Goal: Information Seeking & Learning: Learn about a topic

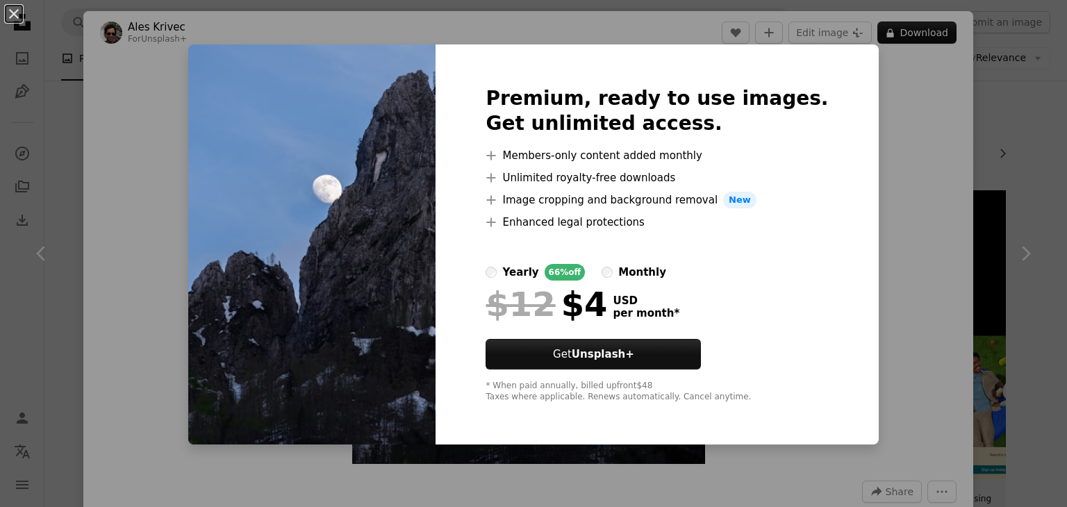
scroll to position [1674, 0]
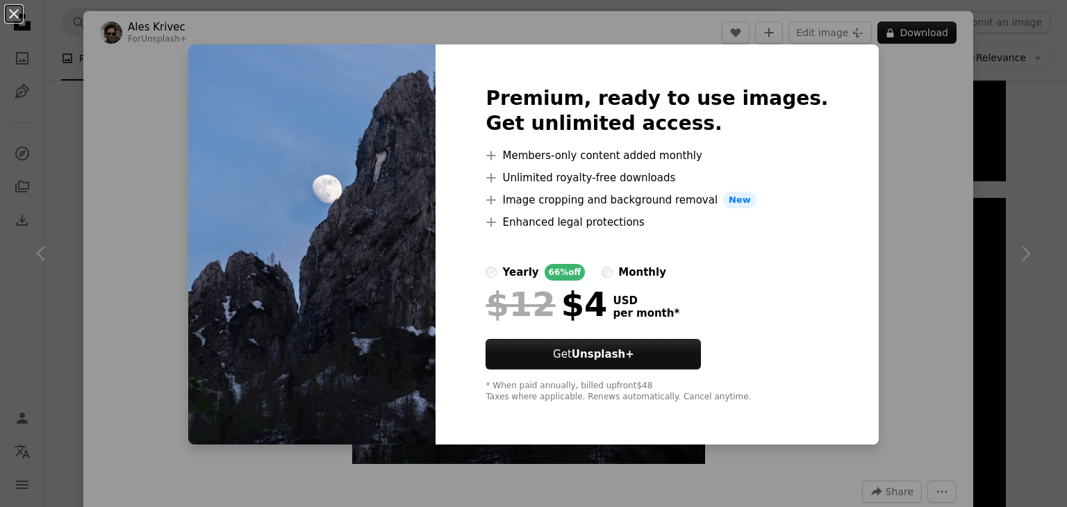
click at [876, 299] on div "An X shape Premium, ready to use images. Get unlimited access. A plus sign Memb…" at bounding box center [533, 253] width 1067 height 507
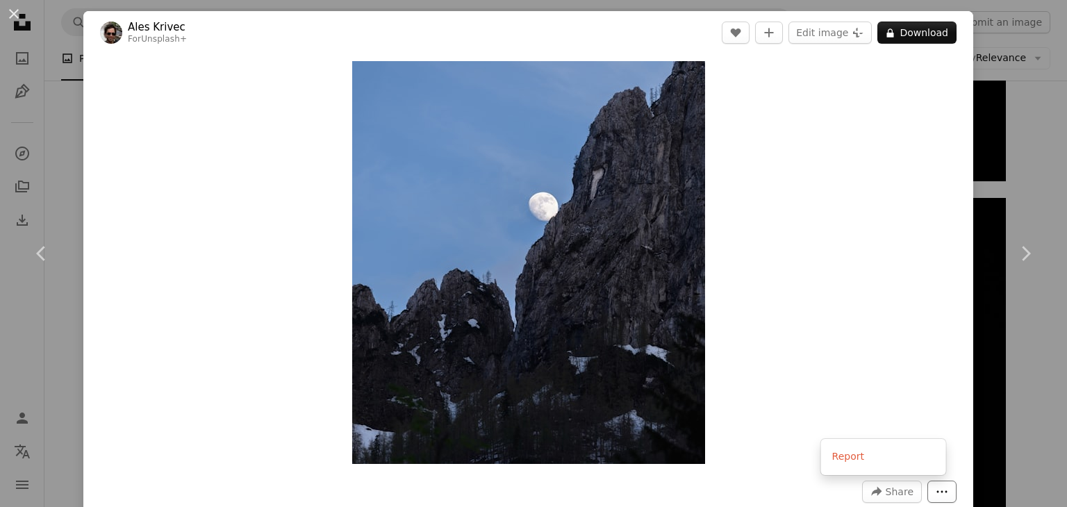
click at [940, 497] on button "More Actions" at bounding box center [941, 492] width 29 height 22
click at [620, 192] on dialog "An X shape Chevron left Chevron right Ales Krivec For Unsplash+ A heart A plus …" at bounding box center [533, 253] width 1067 height 507
click at [620, 192] on img "Zoom in on this image" at bounding box center [528, 262] width 353 height 403
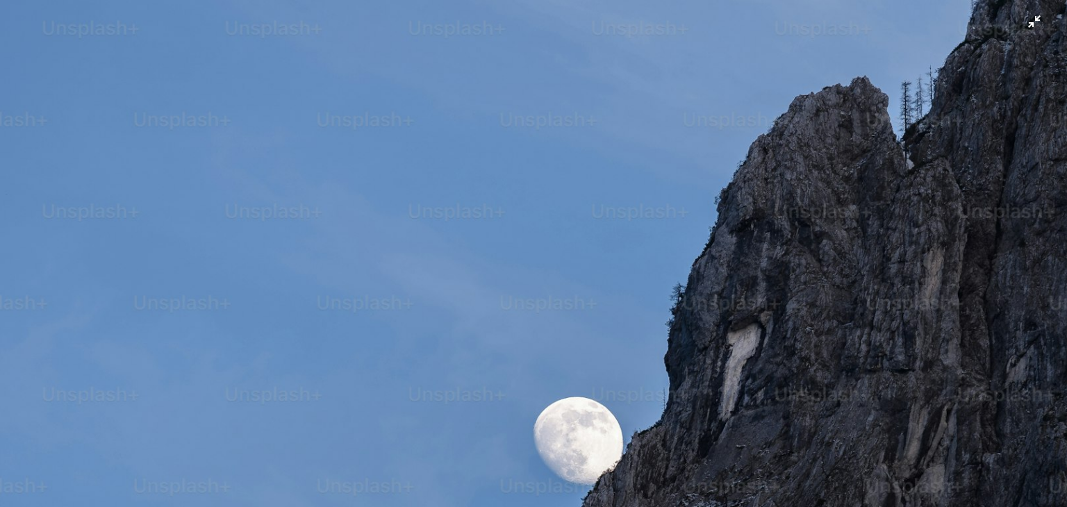
scroll to position [344, 0]
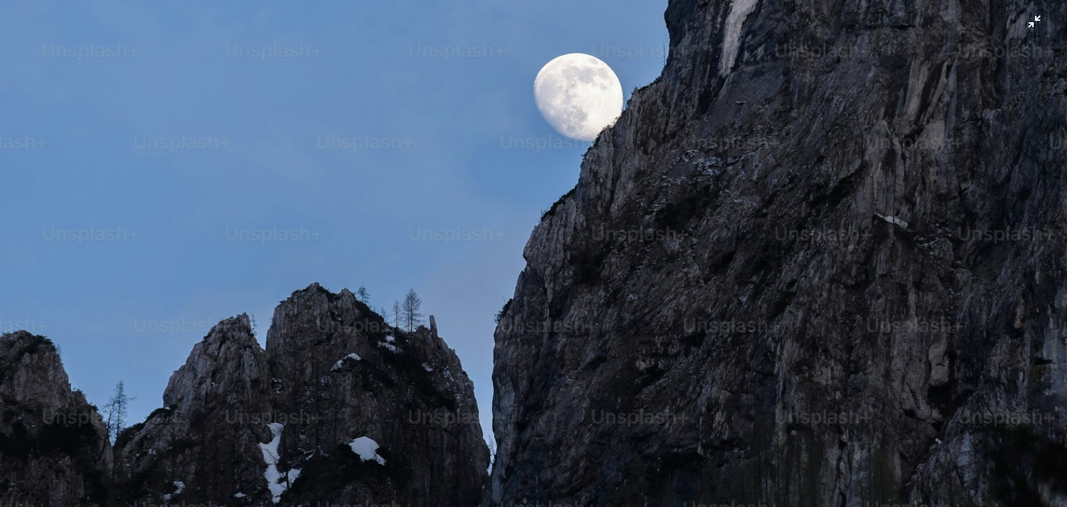
click at [722, 212] on img "Zoom out on this image" at bounding box center [533, 266] width 1068 height 1220
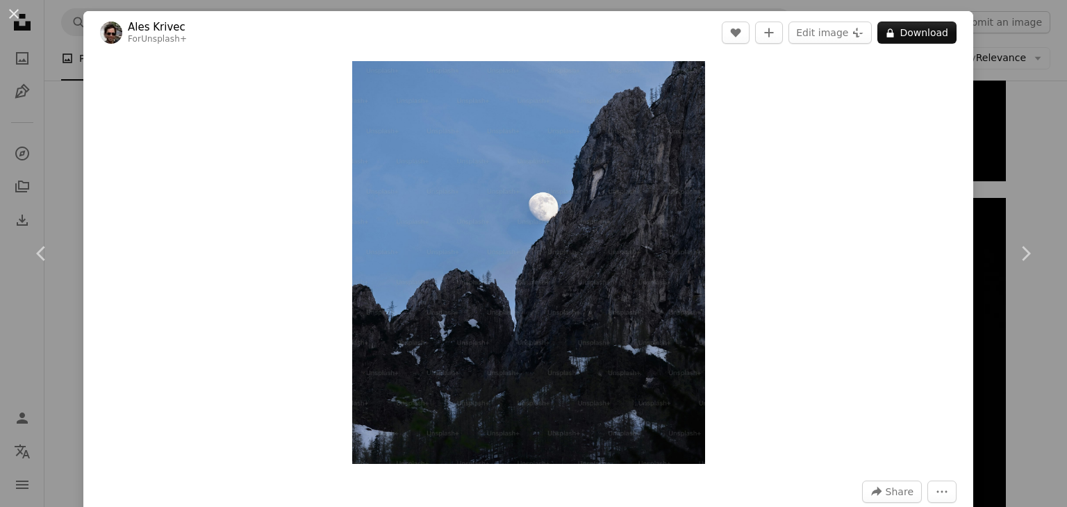
click at [722, 212] on div "Zoom in" at bounding box center [528, 262] width 890 height 417
click at [842, 33] on button "Edit image Plus sign for Unsplash+" at bounding box center [829, 33] width 83 height 22
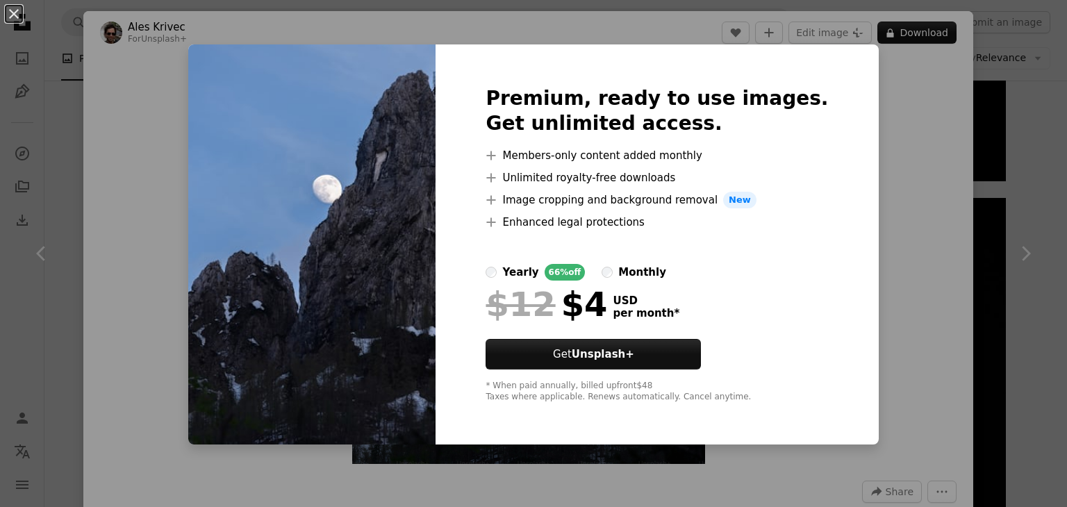
click at [816, 153] on div "Premium, ready to use images. Get unlimited access. A plus sign Members-only co…" at bounding box center [656, 244] width 442 height 400
drag, startPoint x: 816, startPoint y: 153, endPoint x: 910, endPoint y: 134, distance: 95.8
click at [910, 134] on div "An X shape Premium, ready to use images. Get unlimited access. A plus sign Memb…" at bounding box center [533, 253] width 1067 height 507
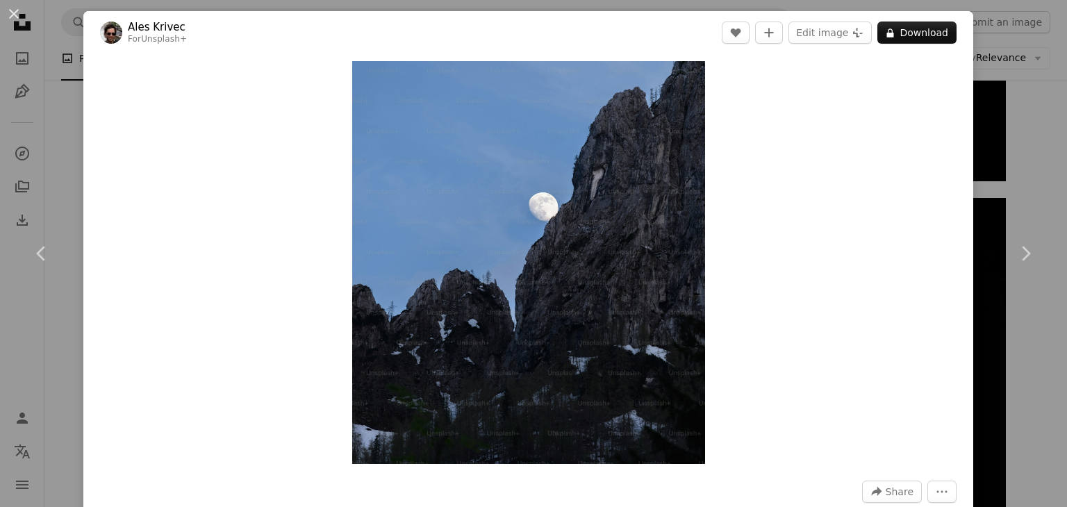
click at [910, 134] on div "Zoom in" at bounding box center [528, 262] width 890 height 417
click at [889, 485] on span "Share" at bounding box center [899, 491] width 28 height 21
click at [935, 494] on icon "More Actions" at bounding box center [941, 491] width 13 height 13
click at [678, 85] on img "Zoom in on this image" at bounding box center [528, 262] width 353 height 403
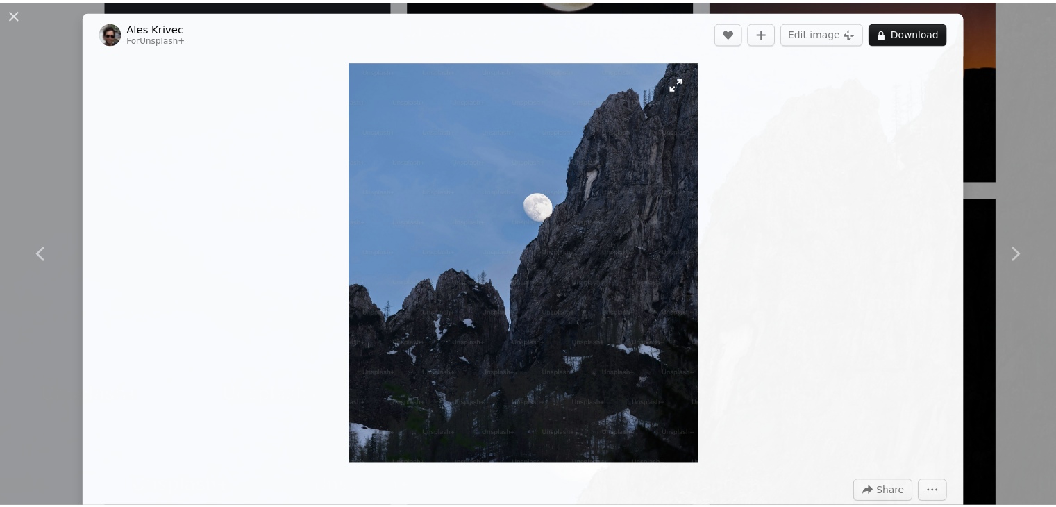
scroll to position [344, 0]
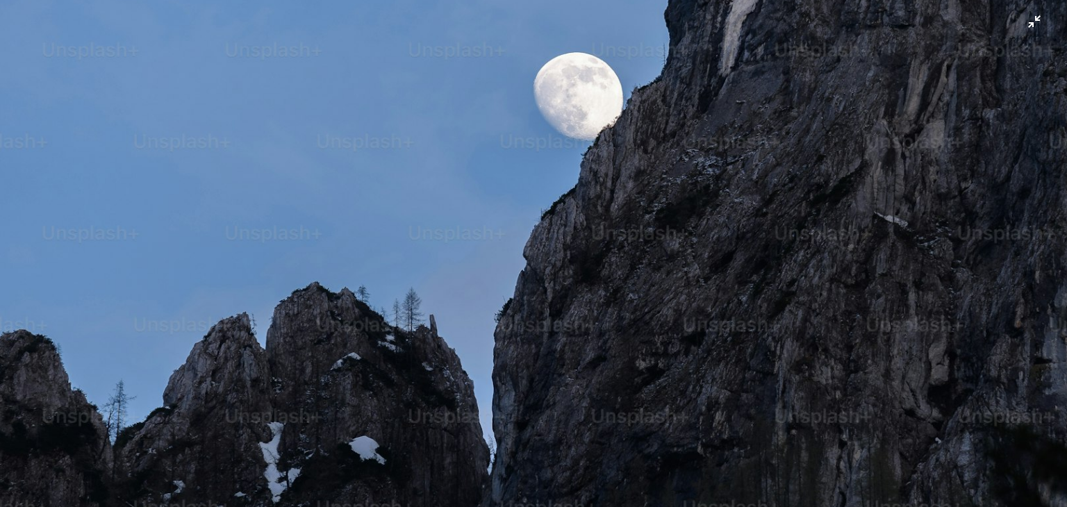
click at [1033, 22] on img "Zoom out on this image" at bounding box center [533, 265] width 1068 height 1220
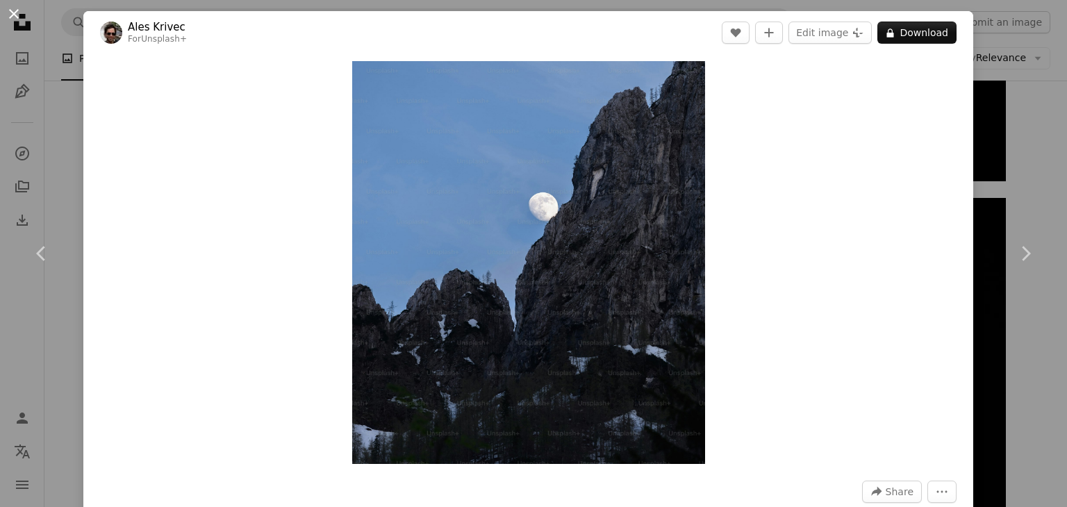
click at [8, 10] on button "An X shape" at bounding box center [14, 14] width 17 height 17
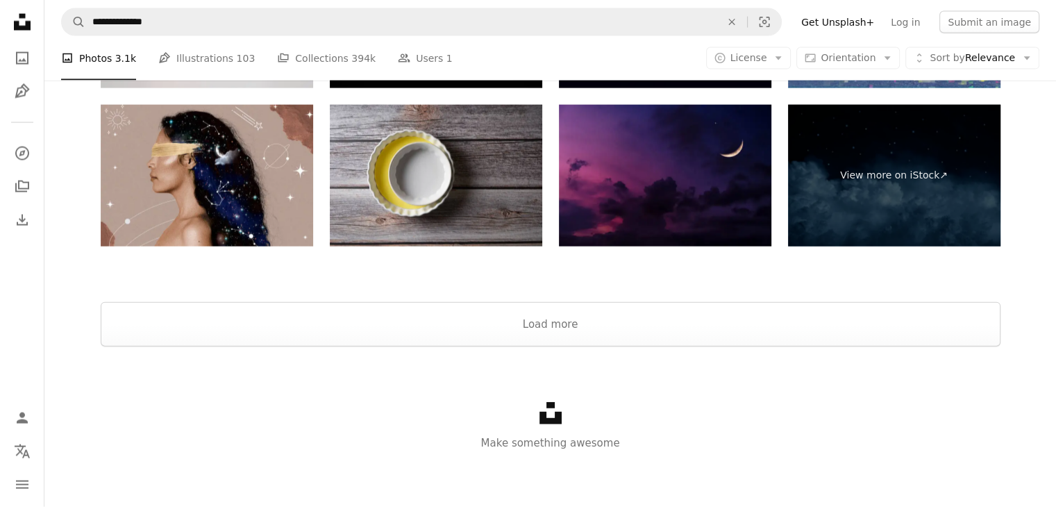
scroll to position [3052, 0]
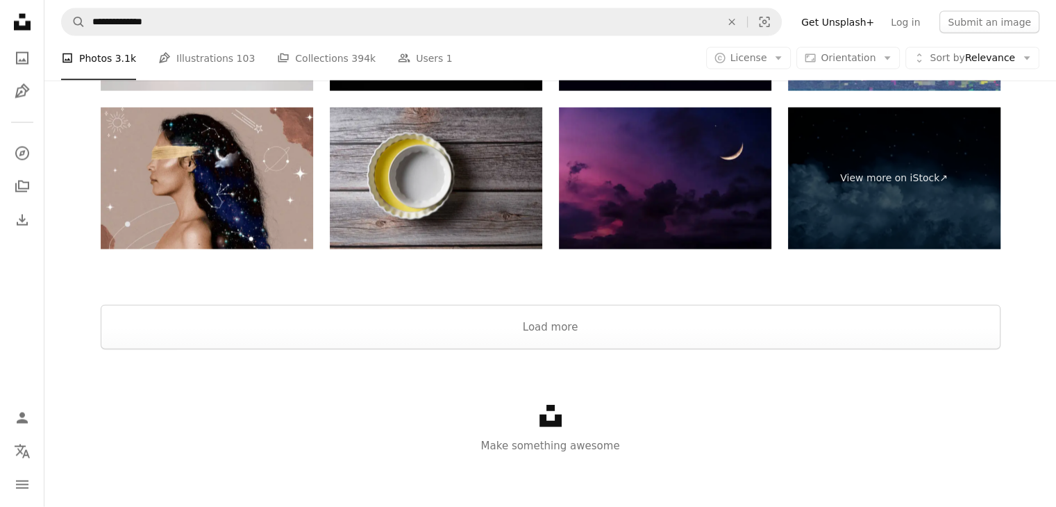
click at [549, 442] on p "Make something awesome" at bounding box center [550, 446] width 1012 height 17
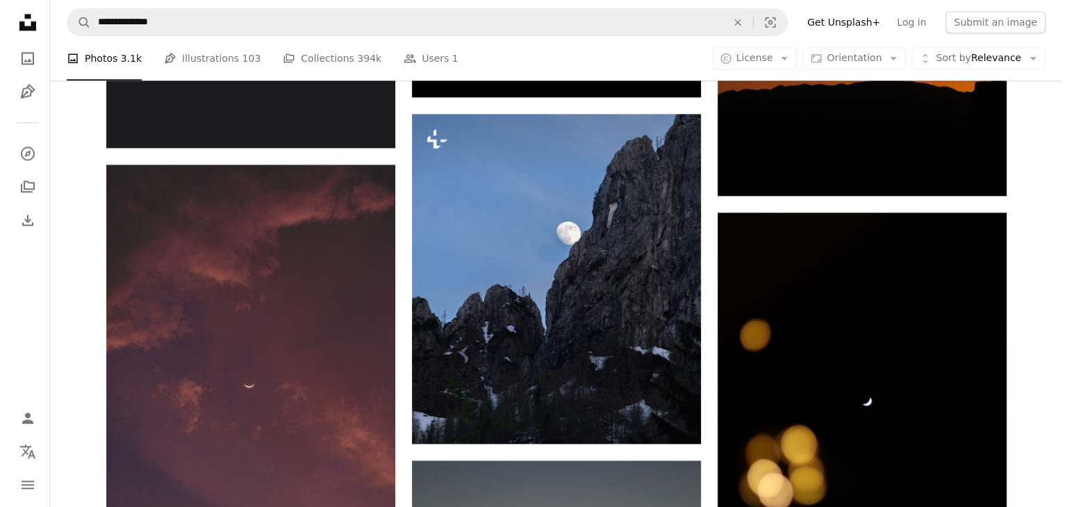
scroll to position [1667, 0]
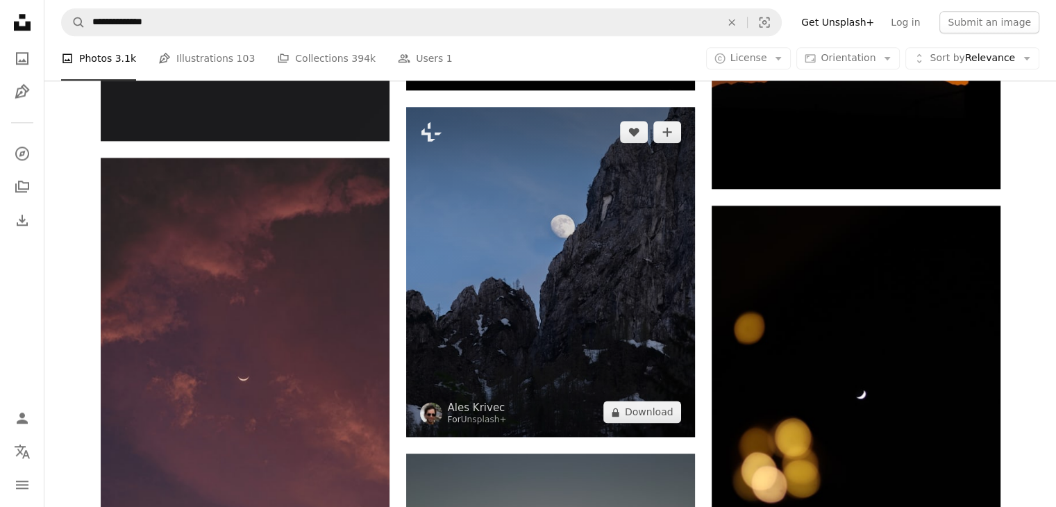
click at [590, 228] on img at bounding box center [550, 272] width 289 height 330
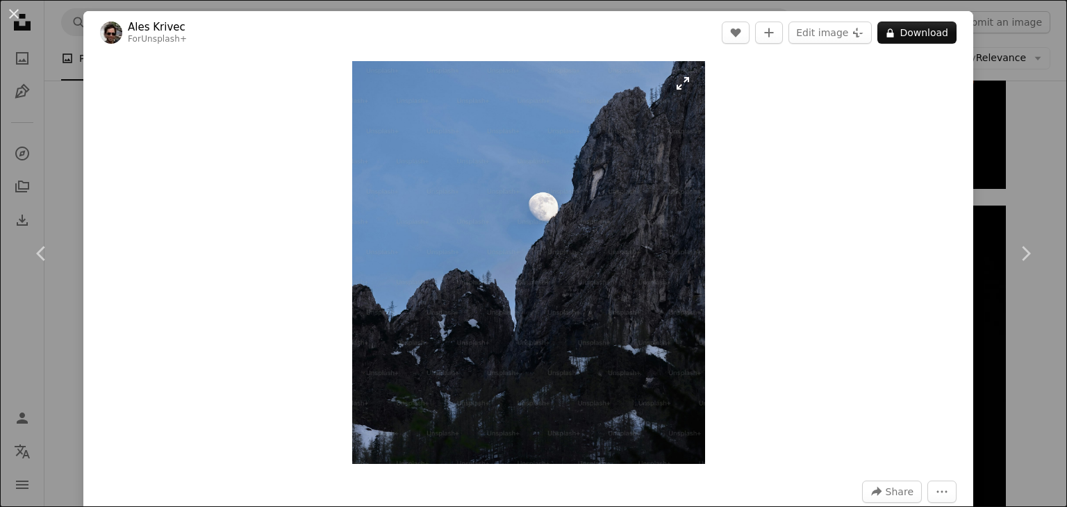
click at [489, 254] on img "Zoom in on this image" at bounding box center [528, 262] width 353 height 403
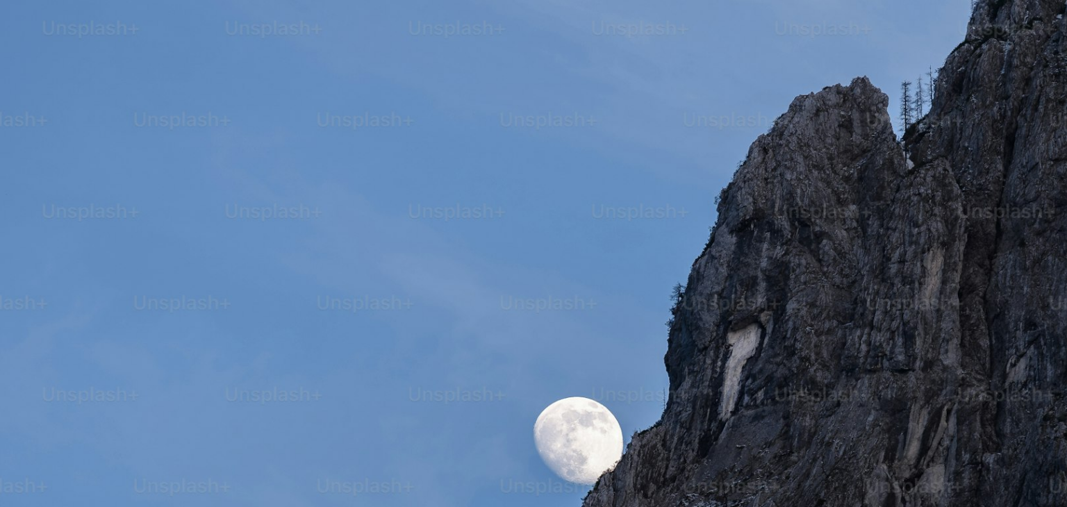
scroll to position [344, 0]
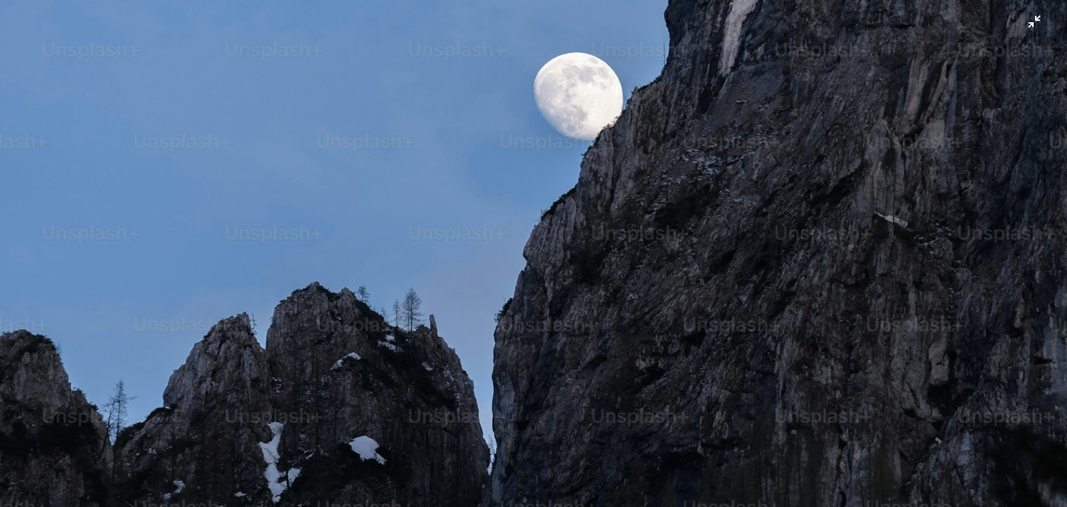
click at [546, 270] on img "Zoom out on this image" at bounding box center [533, 265] width 1068 height 1220
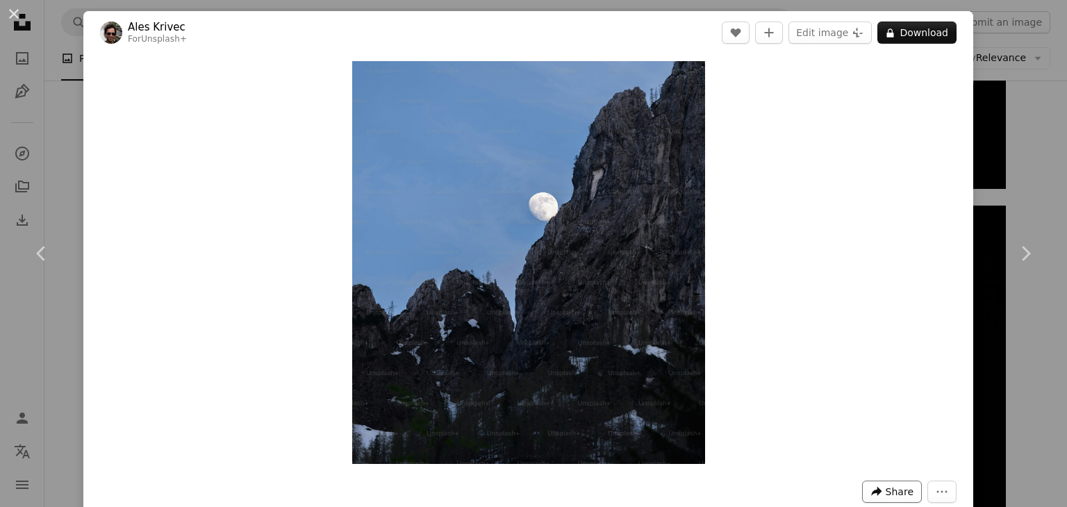
drag, startPoint x: 546, startPoint y: 270, endPoint x: 883, endPoint y: 493, distance: 404.5
click at [883, 493] on div "Ales Krivec For Unsplash+ A heart A plus sign Edit image Plus sign for Unsplash…" at bounding box center [528, 332] width 890 height 643
click at [885, 493] on span "Share" at bounding box center [899, 491] width 28 height 21
click at [938, 484] on button "More Actions" at bounding box center [941, 492] width 29 height 22
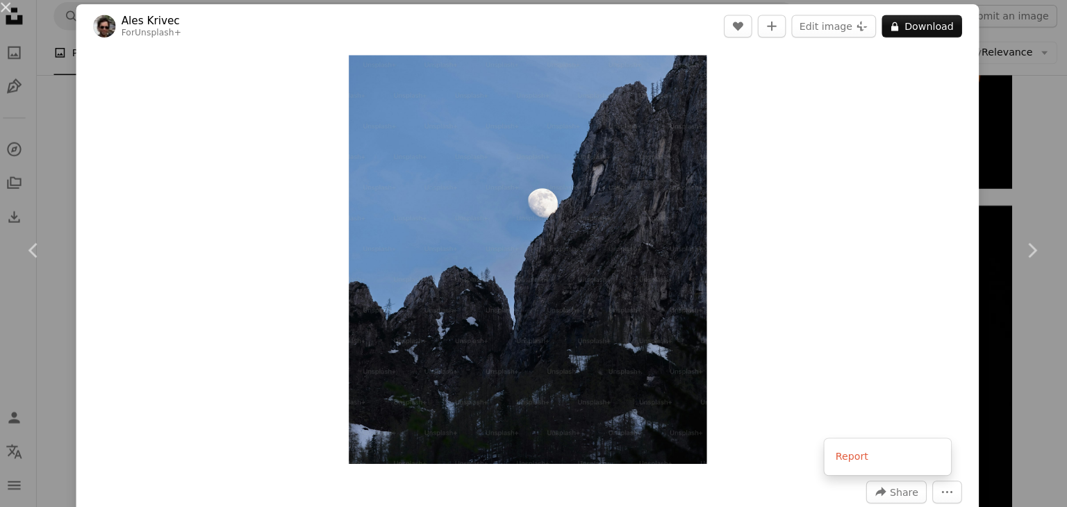
scroll to position [1663, 0]
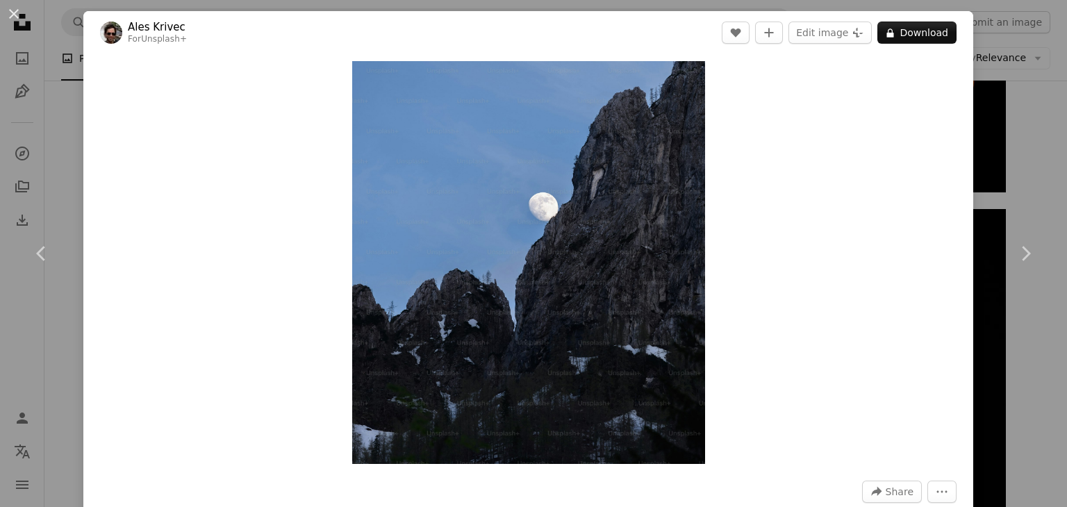
click at [886, 36] on icon "A lock" at bounding box center [890, 33] width 10 height 10
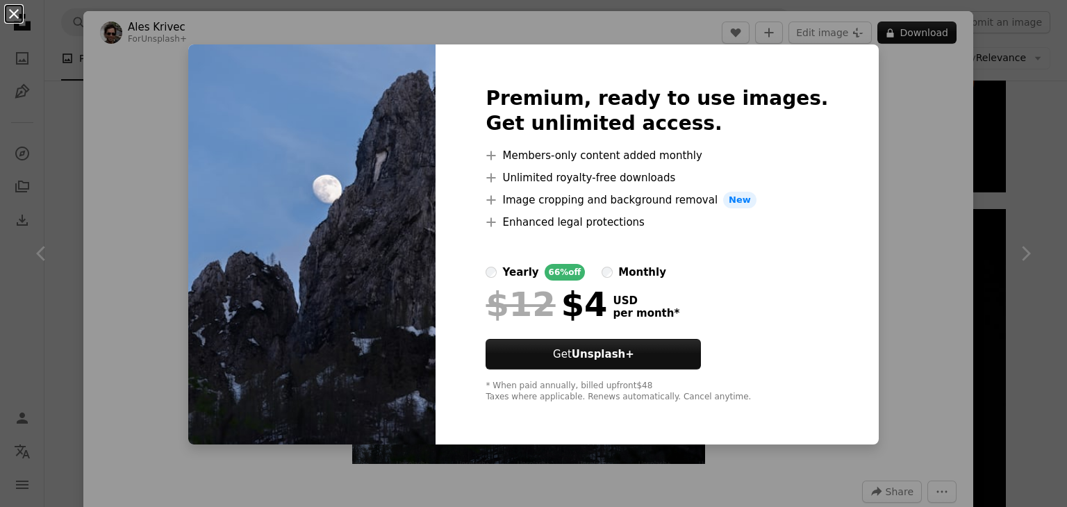
click at [11, 16] on button "An X shape" at bounding box center [14, 14] width 17 height 17
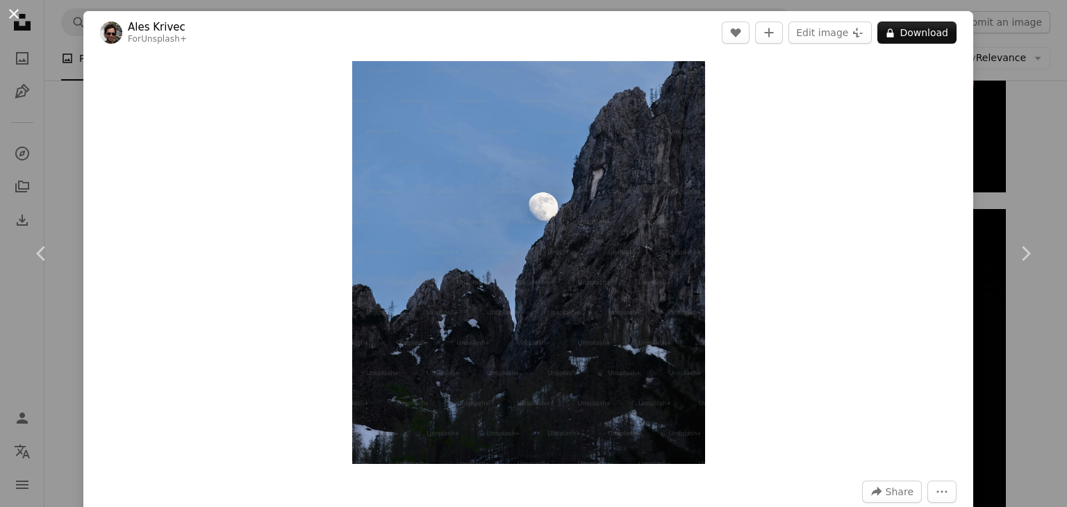
click at [16, 10] on button "An X shape" at bounding box center [14, 14] width 17 height 17
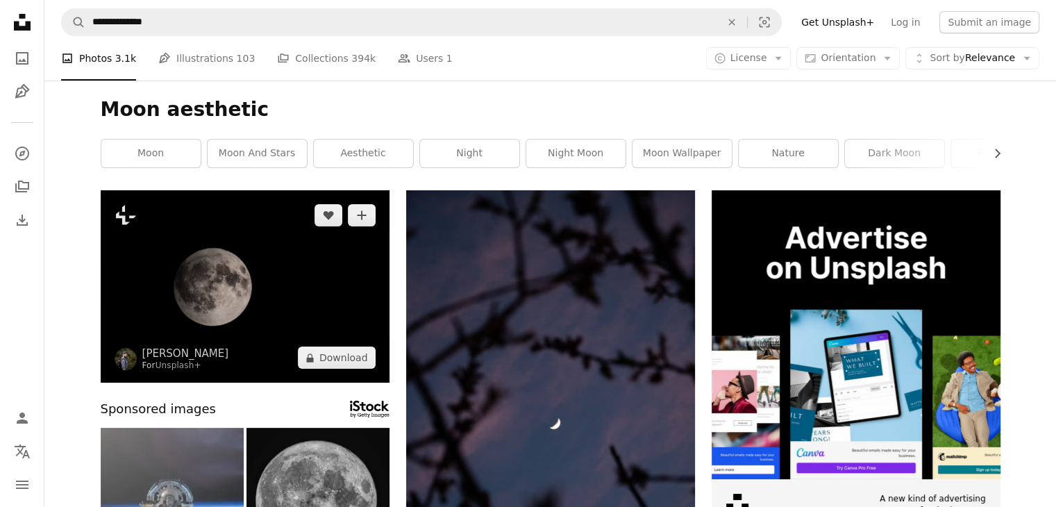
click at [323, 273] on img at bounding box center [245, 286] width 289 height 192
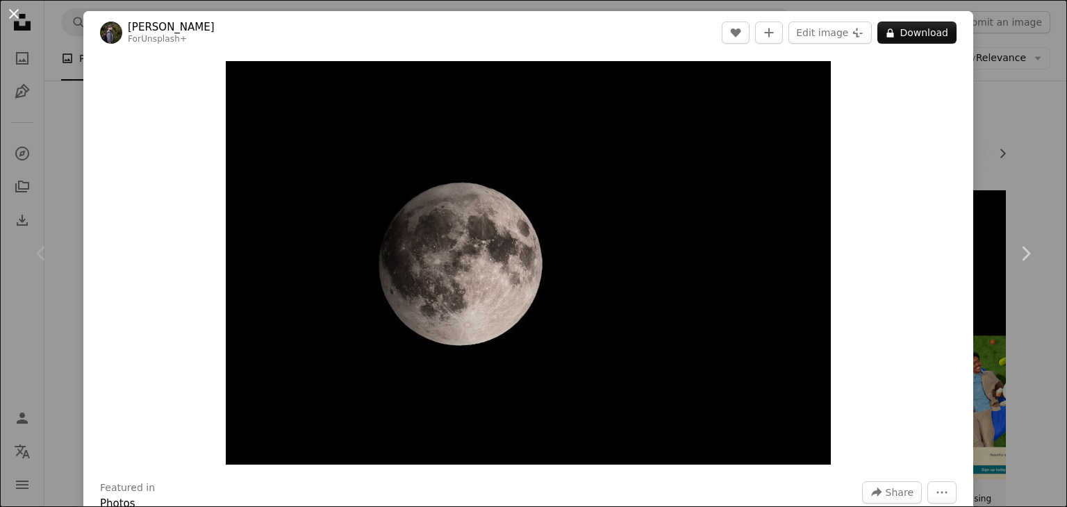
click at [10, 10] on button "An X shape" at bounding box center [14, 14] width 17 height 17
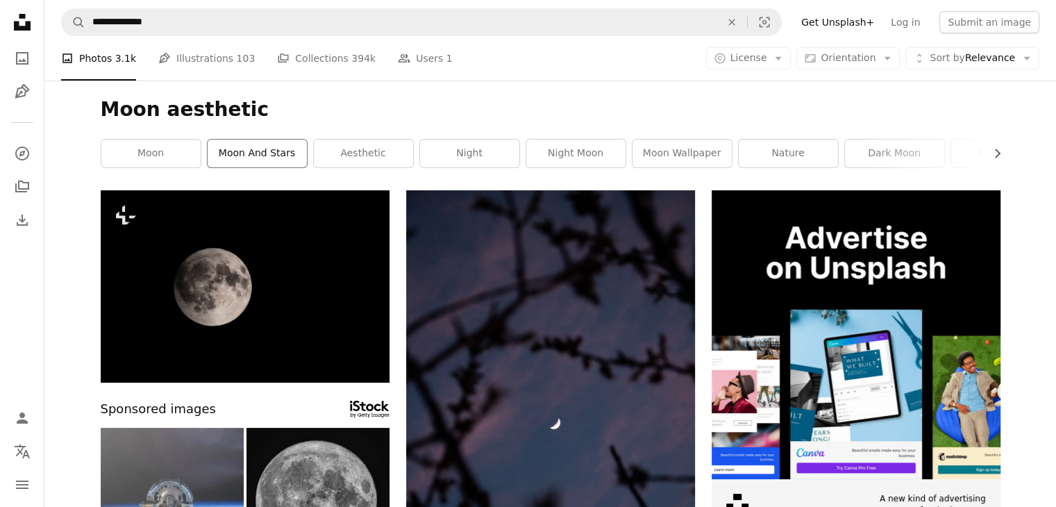
click at [299, 156] on link "moon and stars" at bounding box center [257, 154] width 99 height 28
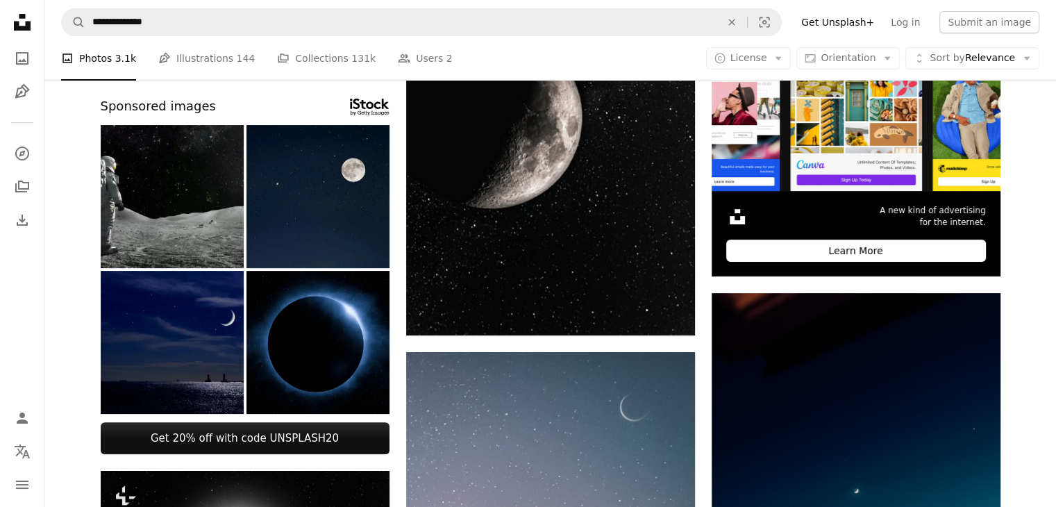
scroll to position [283, 0]
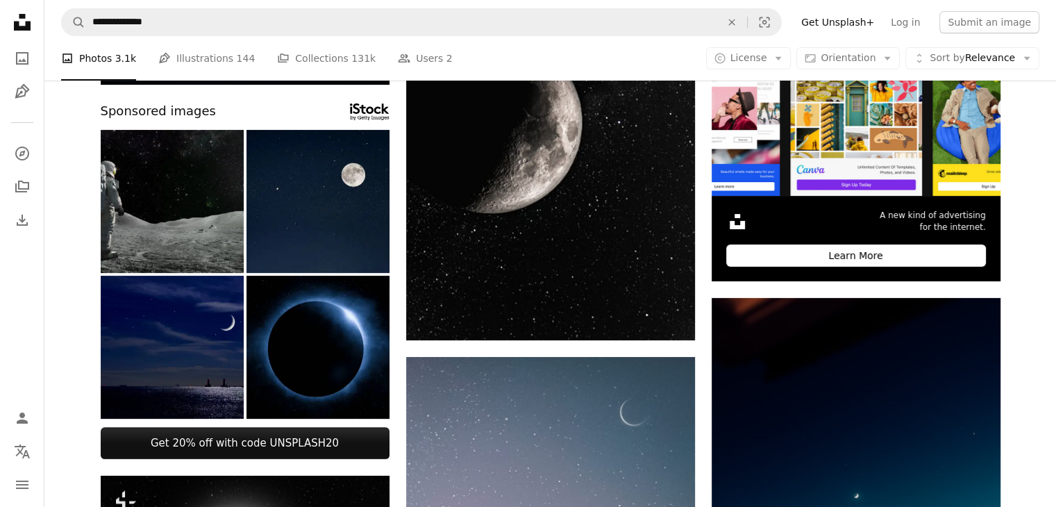
click at [127, 238] on img at bounding box center [172, 201] width 143 height 143
